Goal: Obtain resource: Download file/media

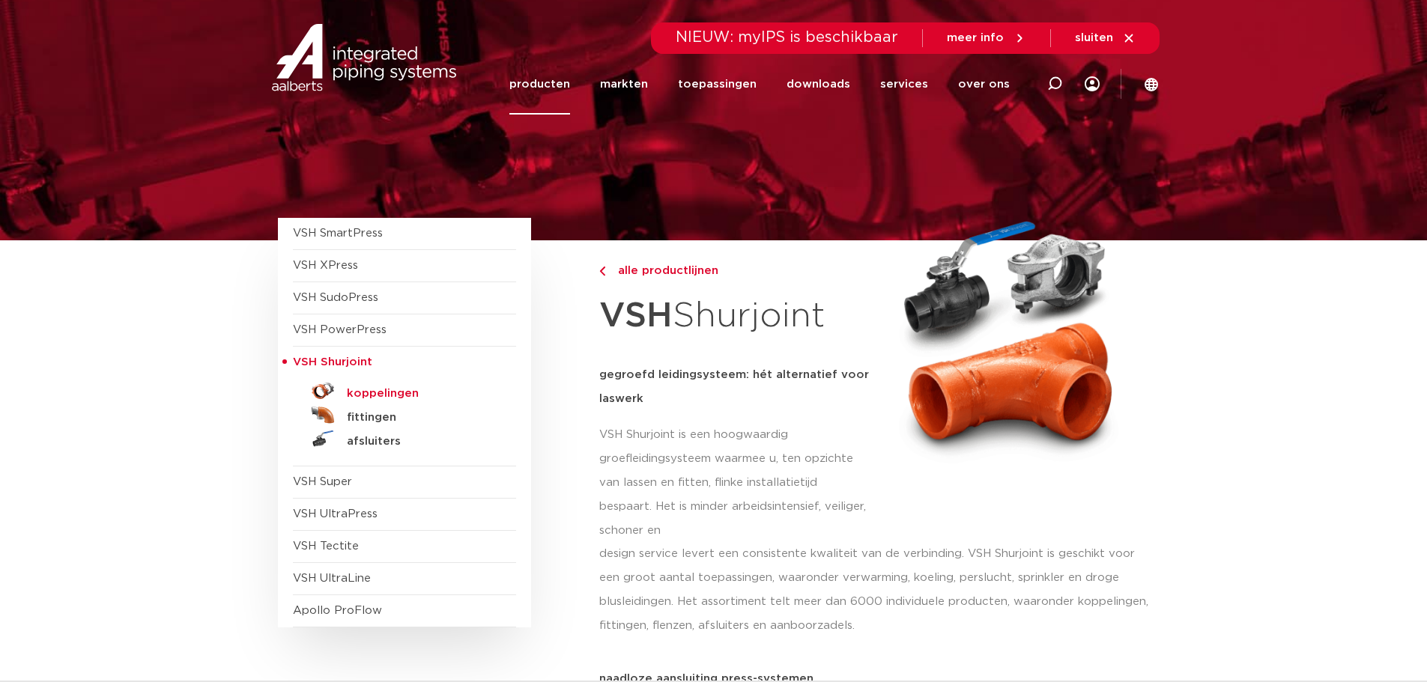
click at [399, 399] on h5 "koppelingen" at bounding box center [421, 393] width 148 height 13
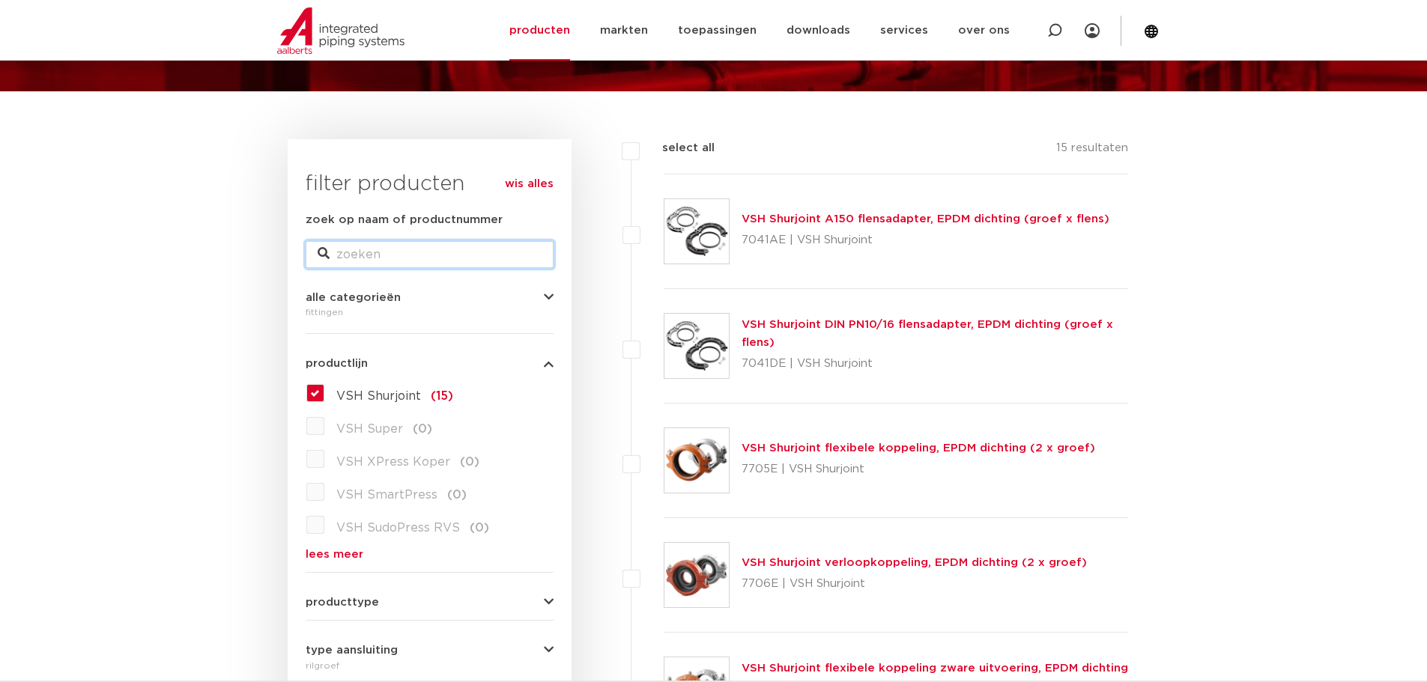
click at [363, 251] on input "zoek op naam of productnummer" at bounding box center [430, 254] width 248 height 27
type input "7722"
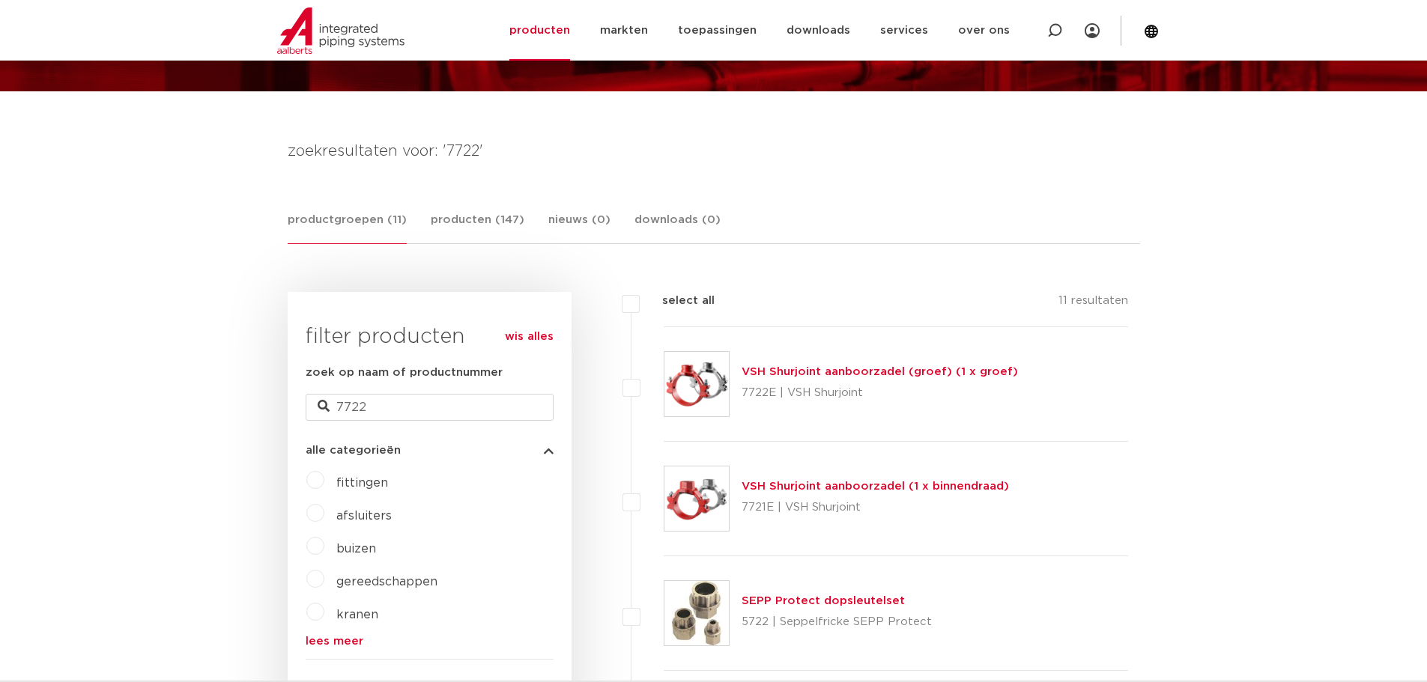
click at [810, 371] on link "VSH Shurjoint aanboorzadel (groef) (1 x groef)" at bounding box center [879, 371] width 276 height 11
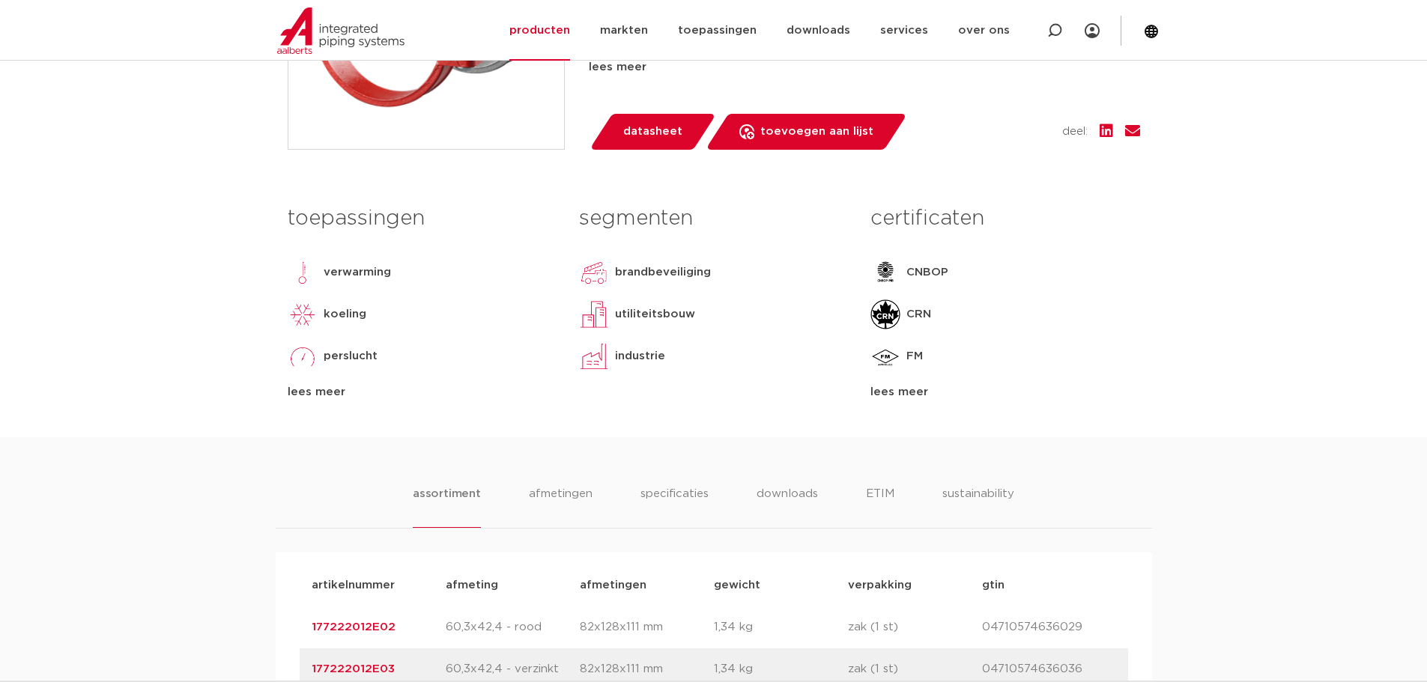
scroll to position [524, 0]
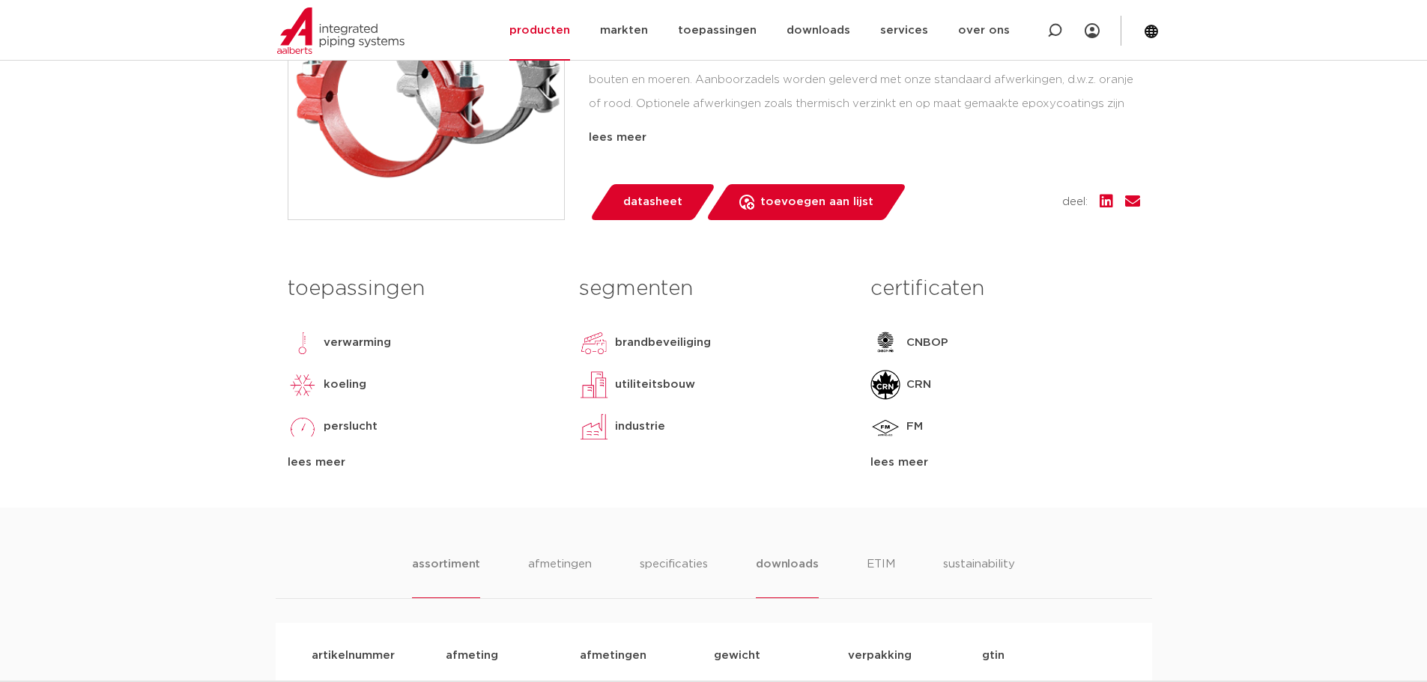
click at [802, 573] on li "downloads" at bounding box center [787, 577] width 62 height 43
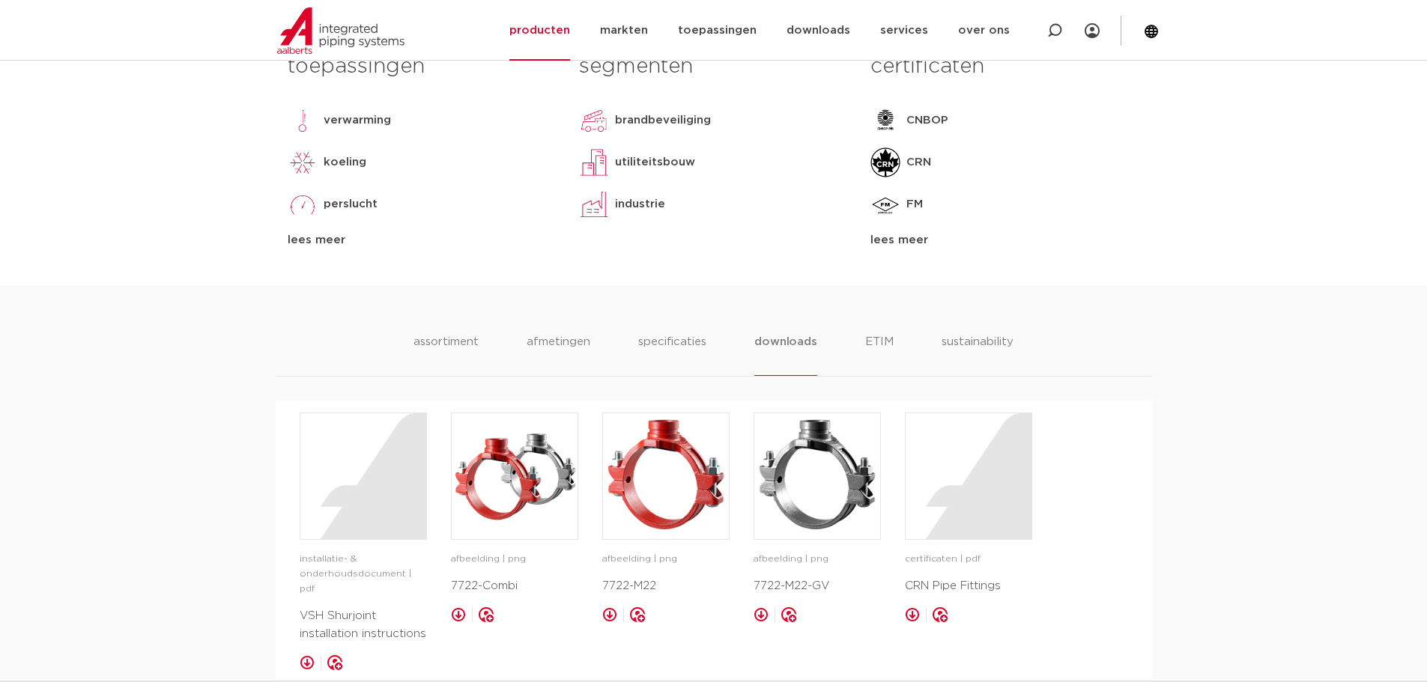
scroll to position [974, 0]
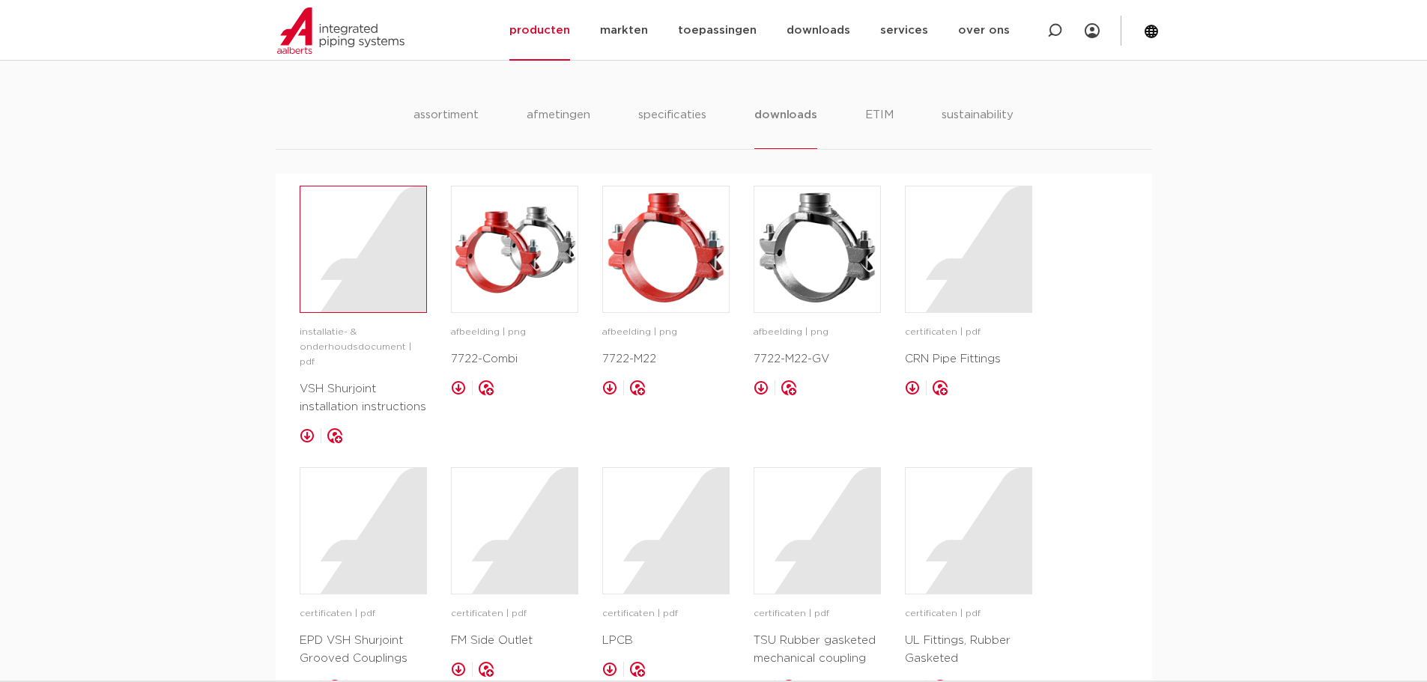
click at [374, 291] on div at bounding box center [363, 249] width 126 height 126
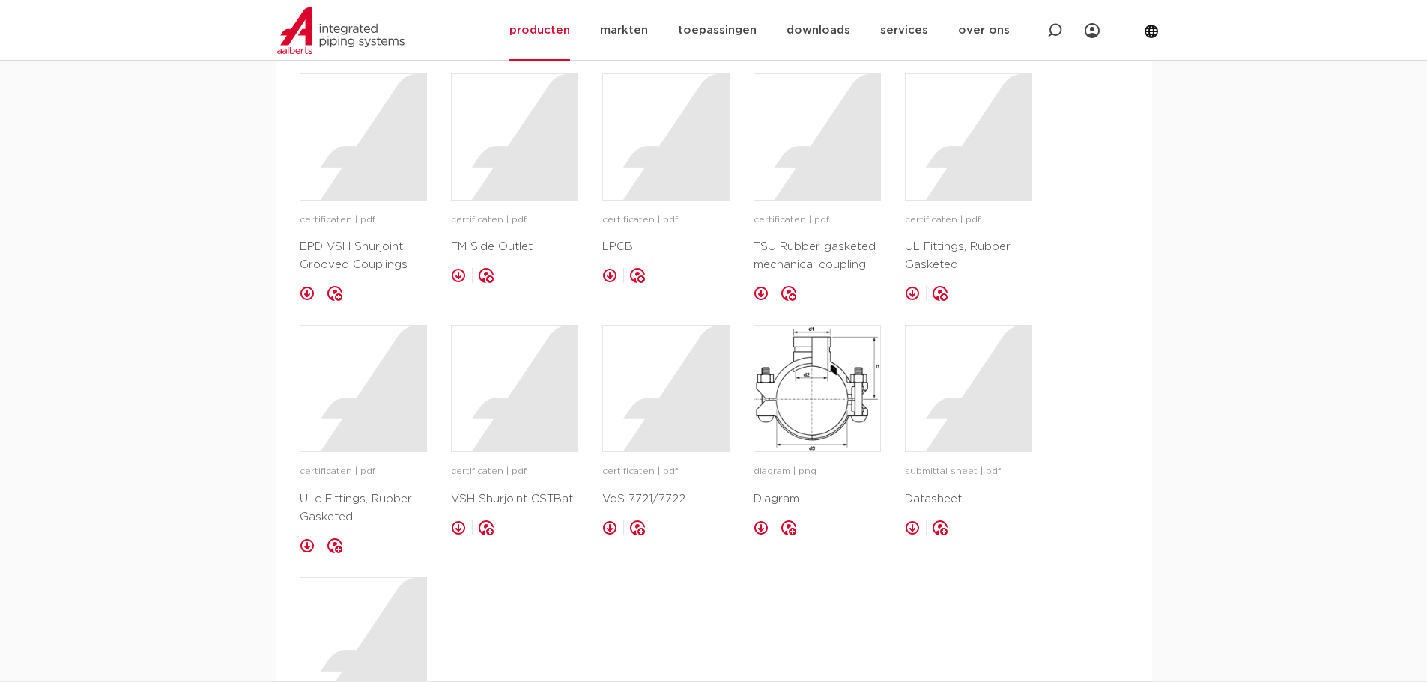
scroll to position [1573, 0]
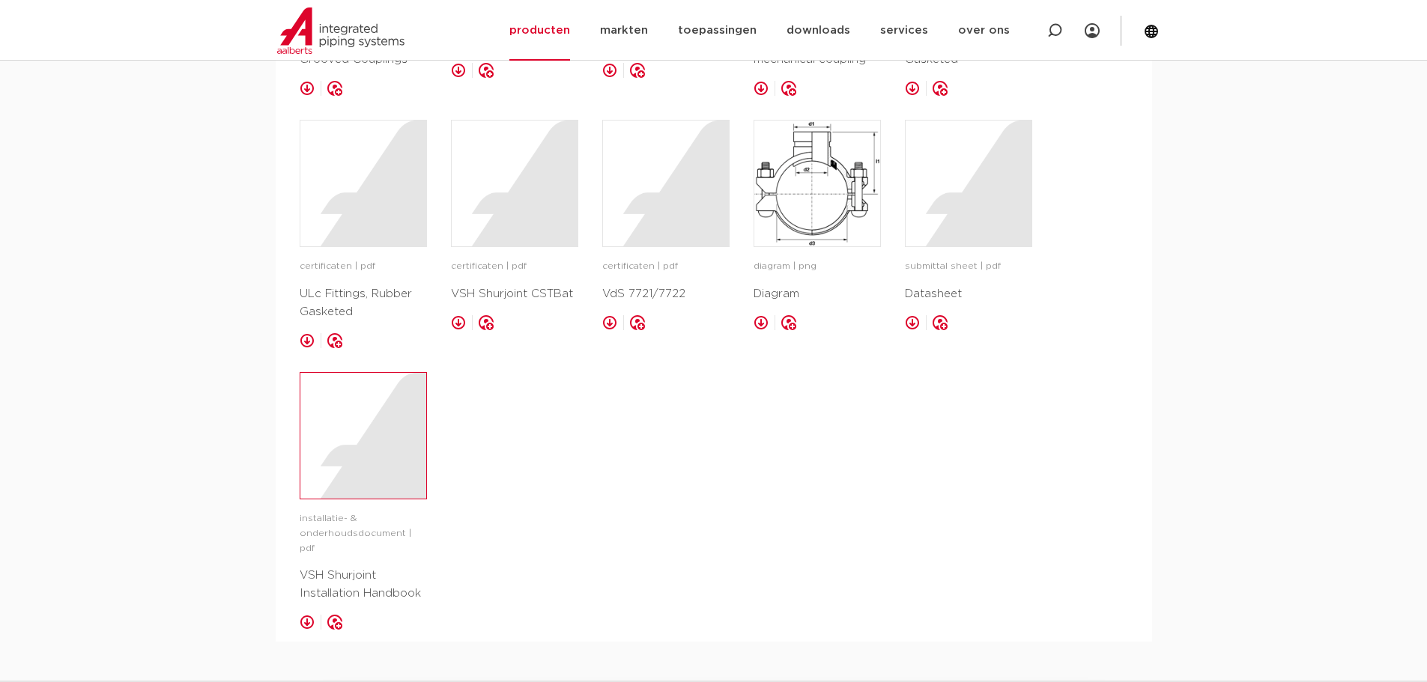
click at [360, 463] on div at bounding box center [363, 436] width 126 height 126
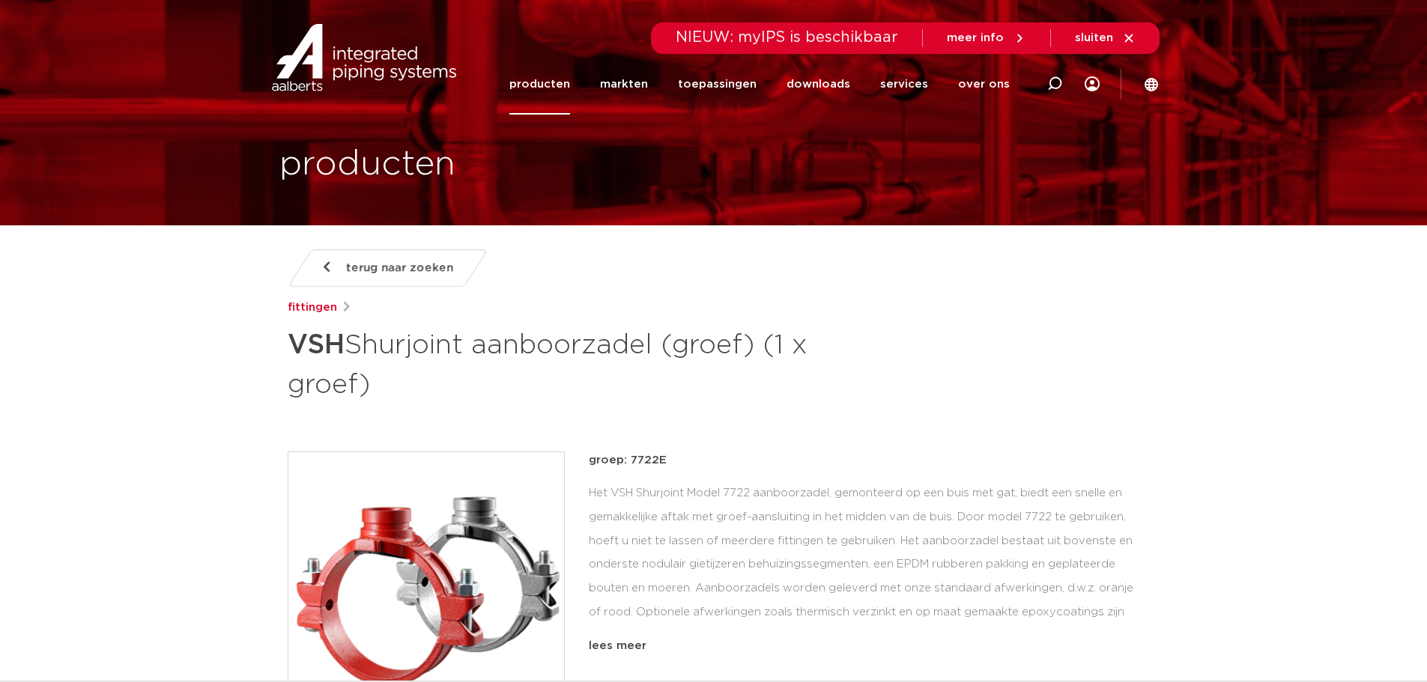
scroll to position [0, 0]
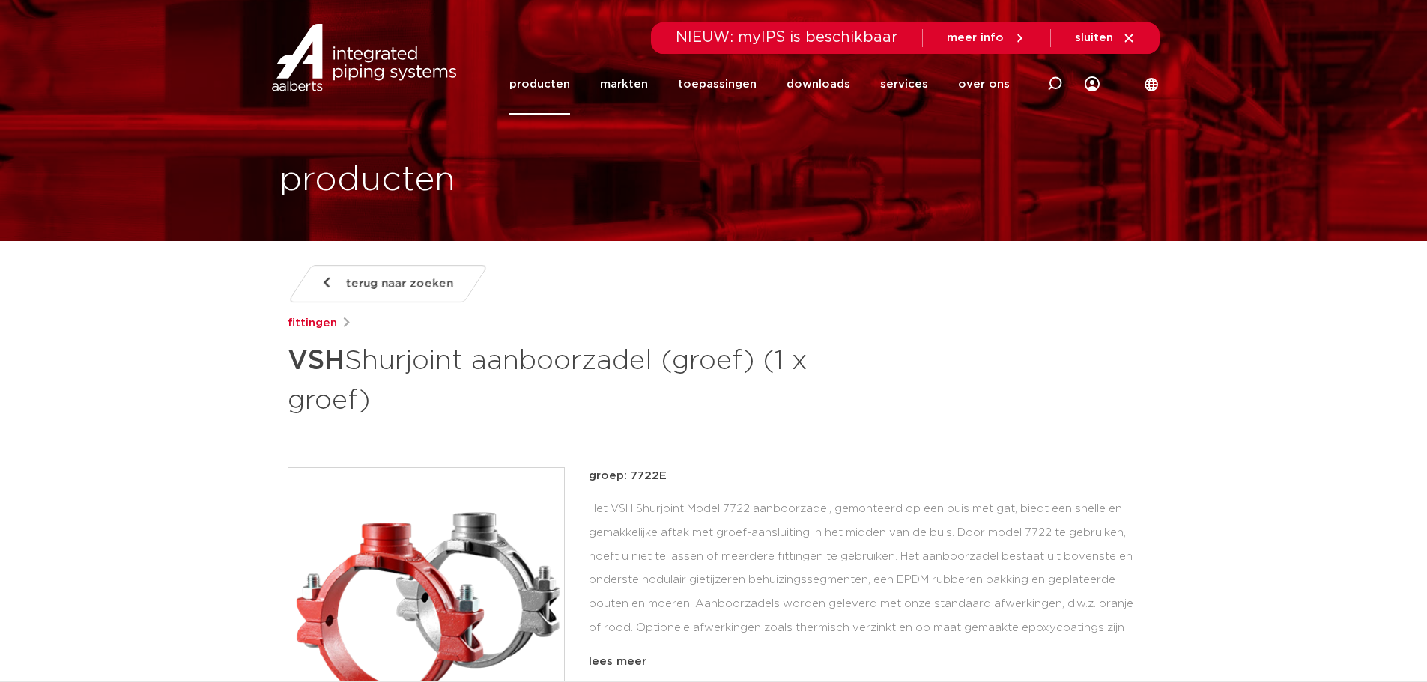
click at [387, 291] on span "terug naar zoeken" at bounding box center [399, 284] width 107 height 24
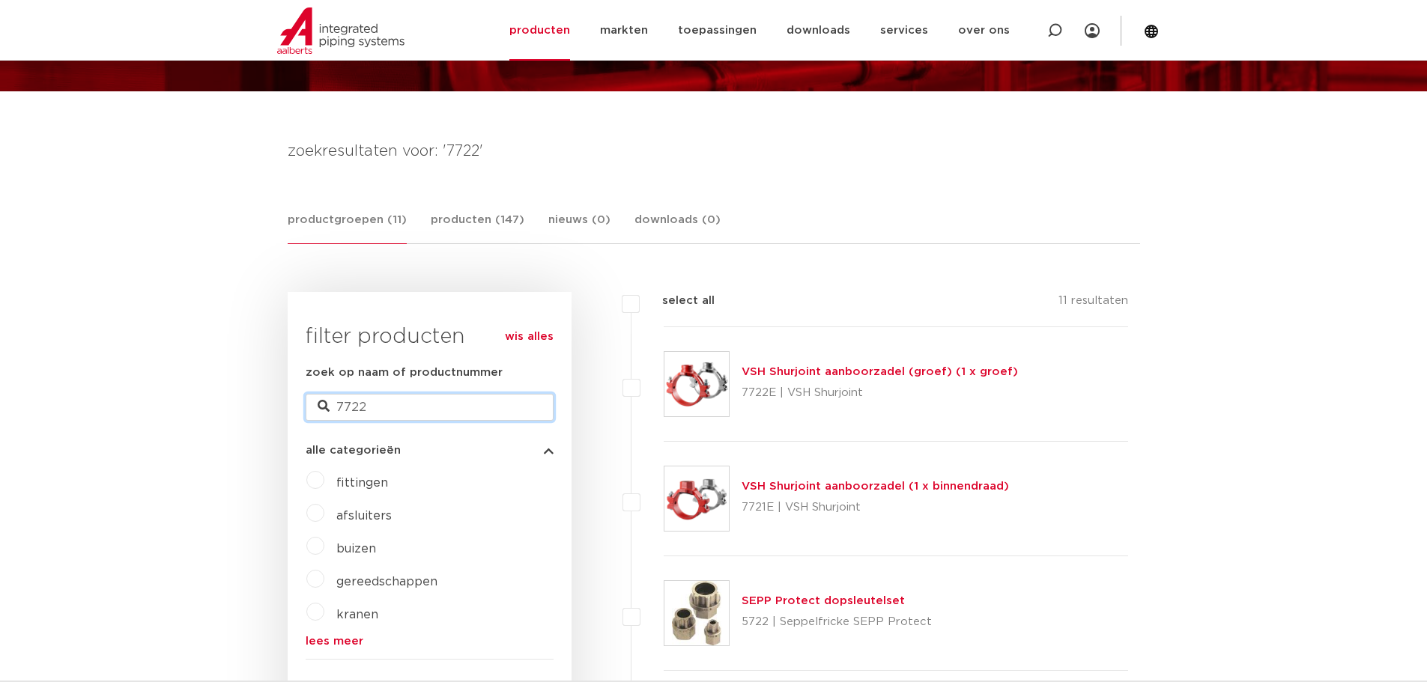
drag, startPoint x: 375, startPoint y: 395, endPoint x: 224, endPoint y: 395, distance: 151.3
type input "M22"
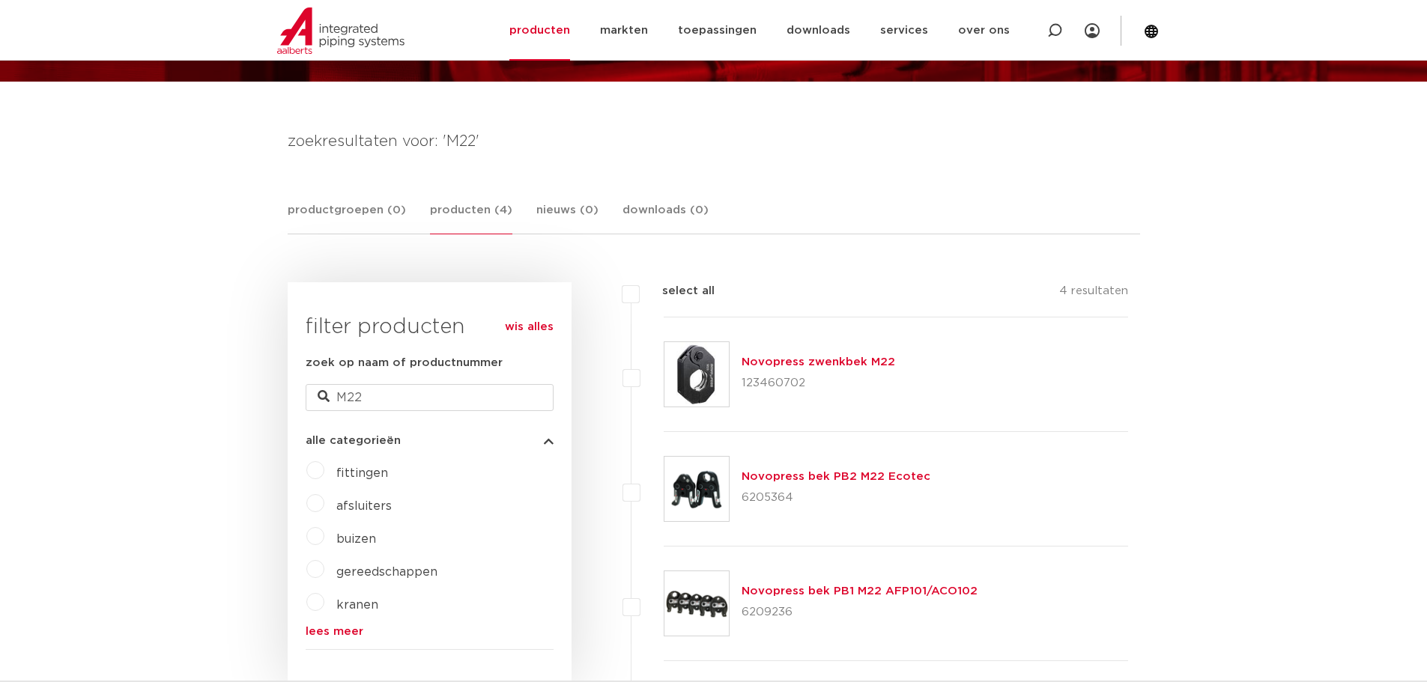
scroll to position [150, 0]
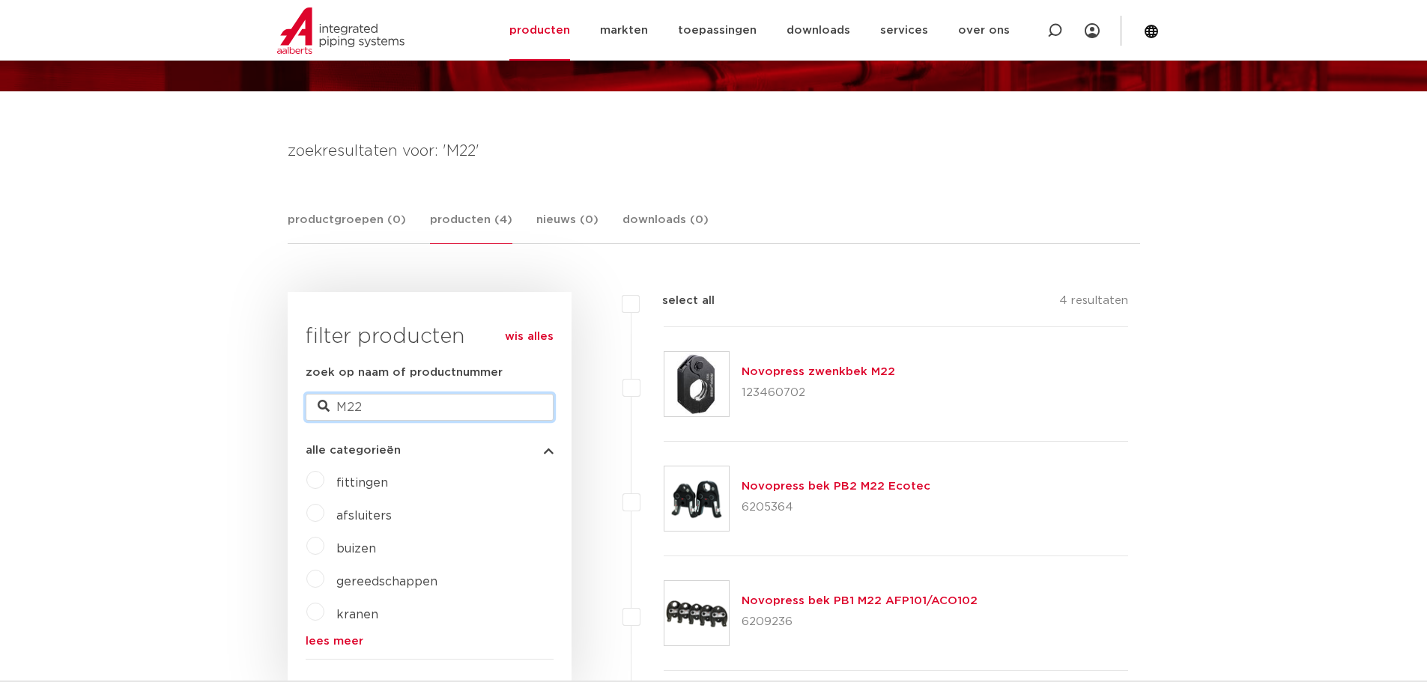
drag, startPoint x: 380, startPoint y: 399, endPoint x: 170, endPoint y: 369, distance: 211.8
type input "7722"
